Goal: Navigation & Orientation: Find specific page/section

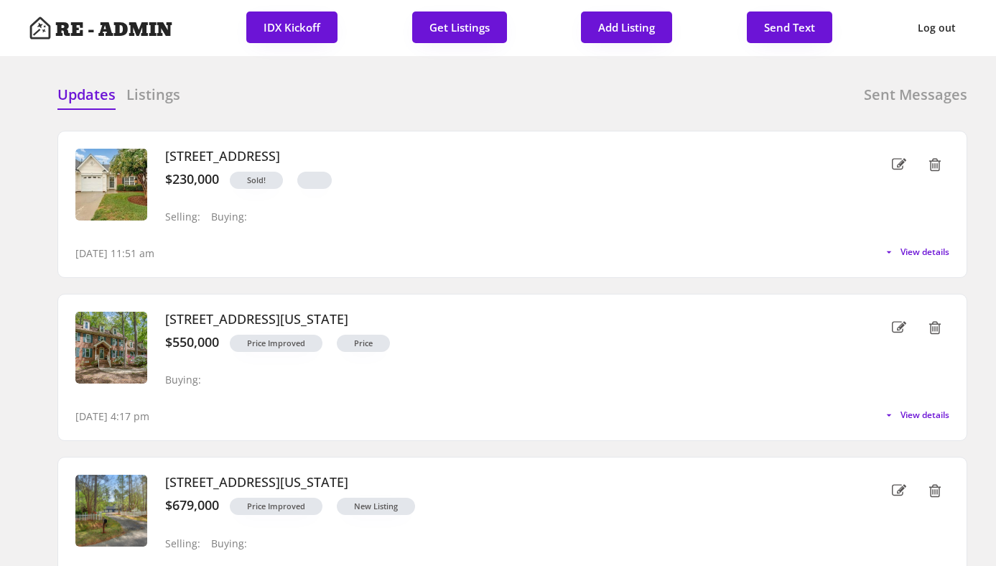
click at [417, 85] on div at bounding box center [396, 96] width 72 height 22
click at [328, 90] on div "Updates Listings Sent Messages" at bounding box center [512, 99] width 910 height 29
click at [138, 98] on h6 "Listings" at bounding box center [153, 95] width 54 height 20
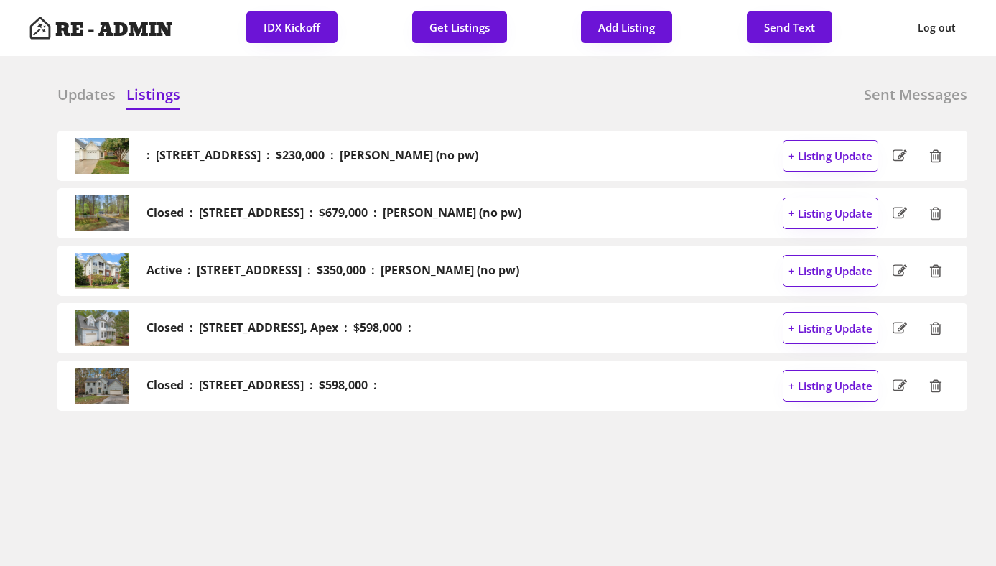
click at [86, 91] on h6 "Updates" at bounding box center [86, 95] width 58 height 20
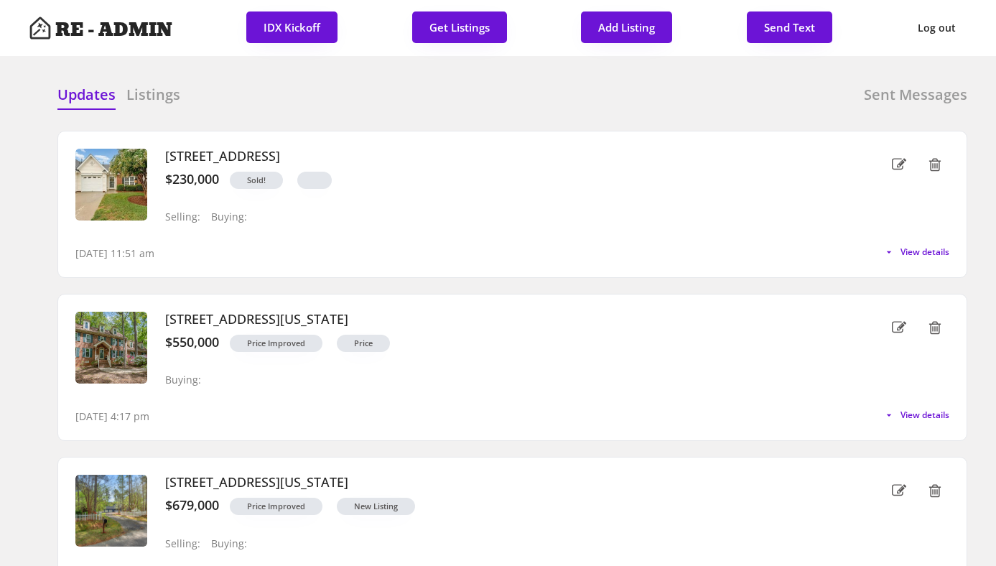
click at [306, 99] on div "Updates Listings Sent Messages" at bounding box center [512, 99] width 910 height 29
